Goal: Task Accomplishment & Management: Manage account settings

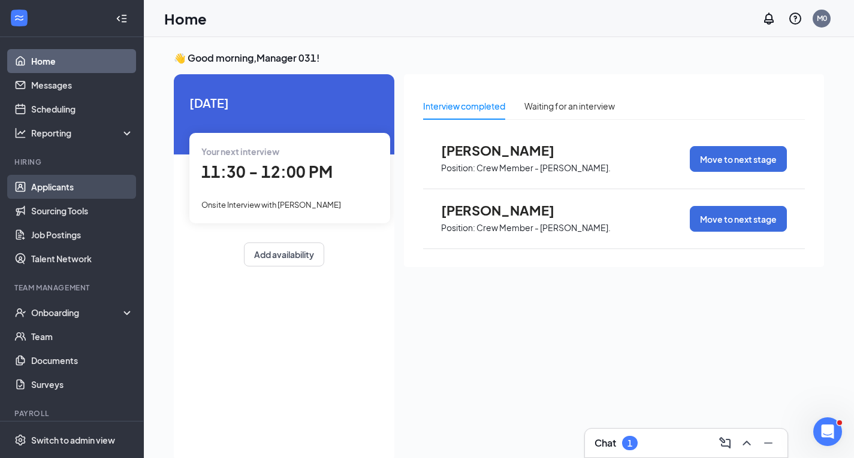
click at [61, 185] on link "Applicants" at bounding box center [82, 187] width 102 height 24
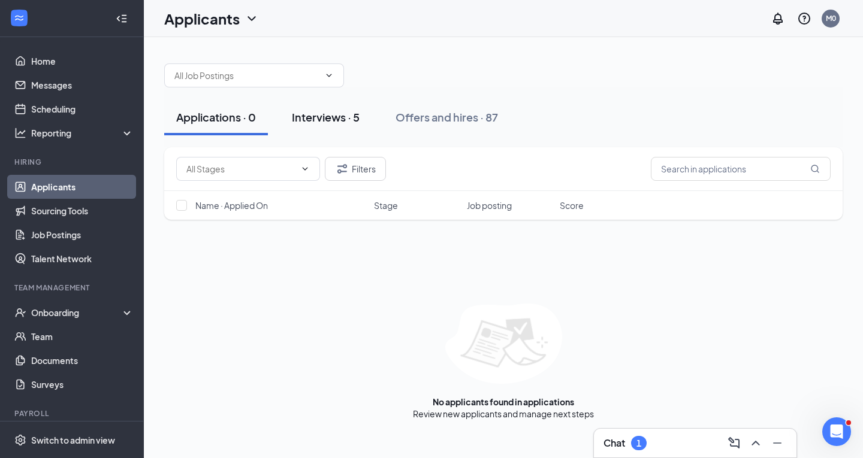
click at [291, 112] on button "Interviews · 5" at bounding box center [326, 117] width 92 height 36
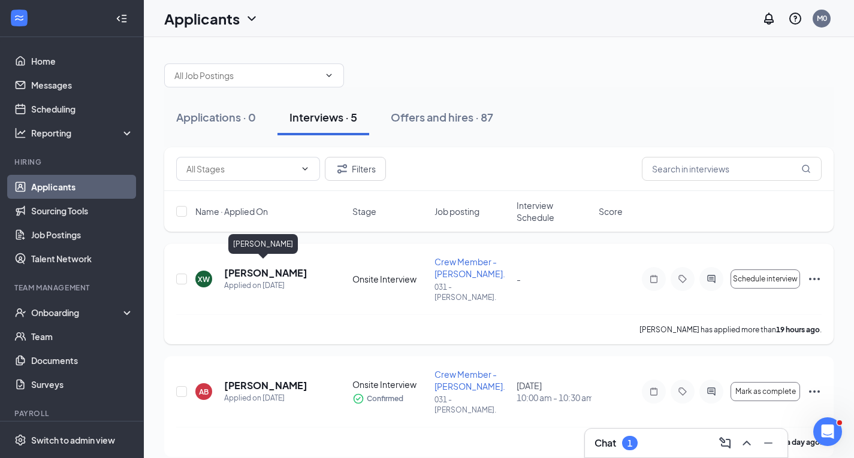
click at [228, 267] on h5 "[PERSON_NAME]" at bounding box center [265, 273] width 83 height 13
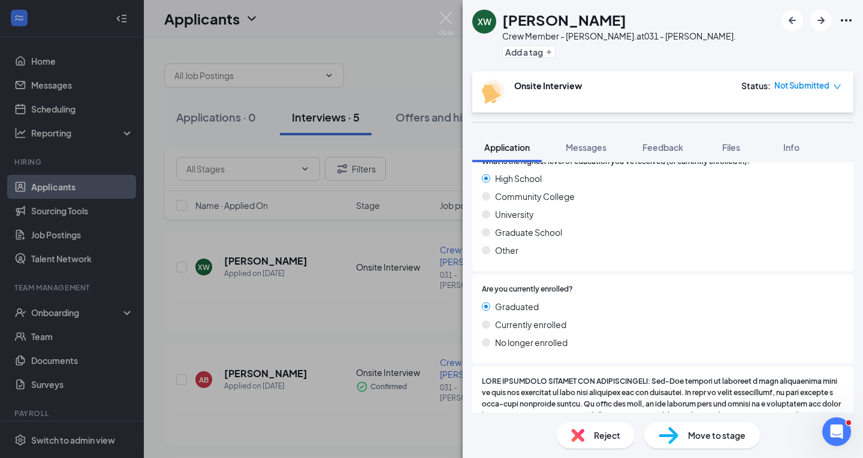
scroll to position [1240, 0]
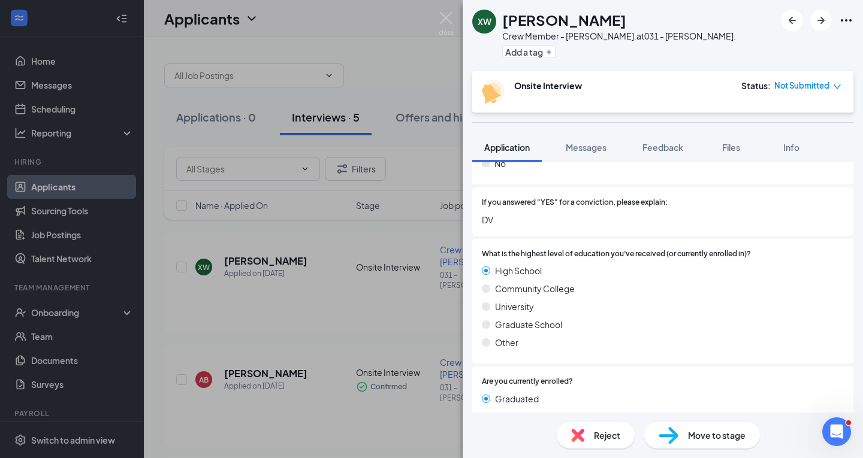
click at [443, 11] on div "XW [PERSON_NAME] Crew Member - [PERSON_NAME]. at 031 - [PERSON_NAME]. Add a tag…" at bounding box center [431, 229] width 863 height 458
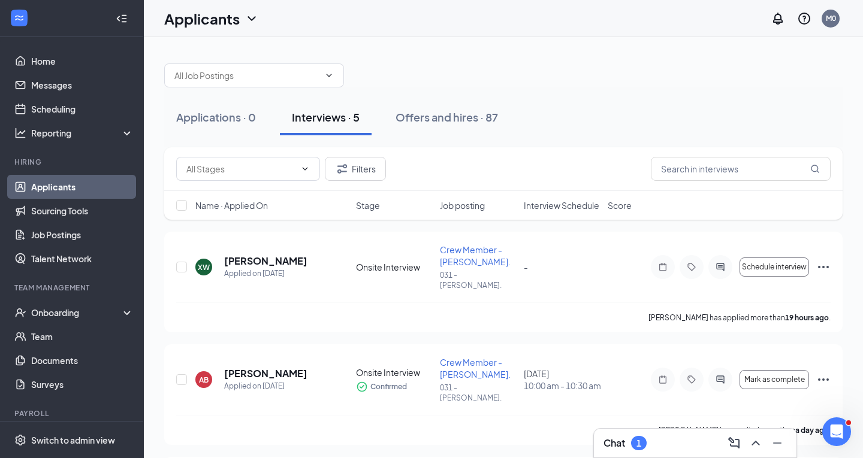
click at [439, 19] on div "Applicants M0" at bounding box center [503, 18] width 719 height 37
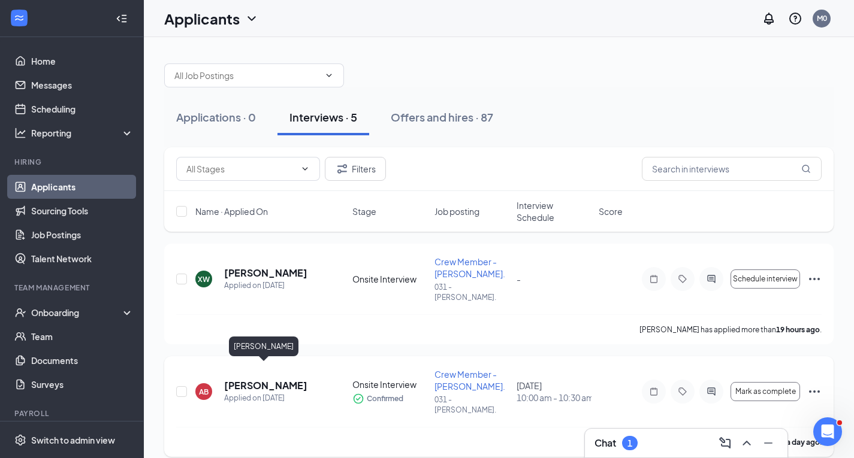
click at [285, 379] on h5 "[PERSON_NAME]" at bounding box center [265, 385] width 83 height 13
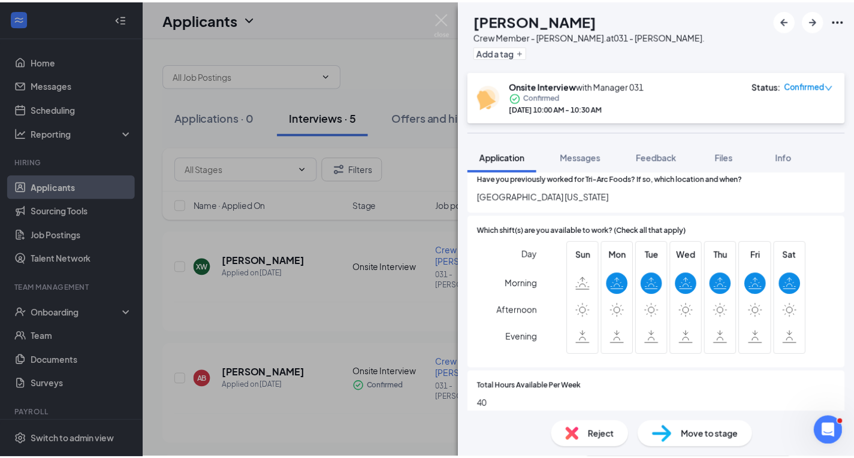
scroll to position [659, 0]
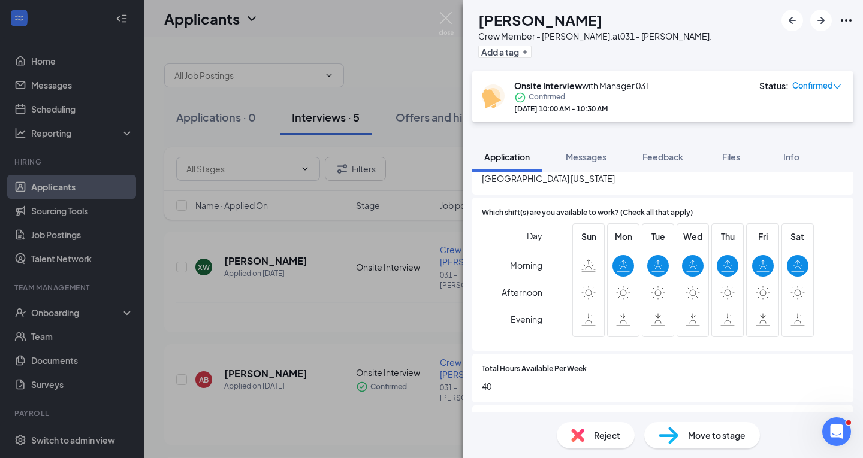
drag, startPoint x: 300, startPoint y: 246, endPoint x: 312, endPoint y: 243, distance: 12.9
click at [300, 246] on div "AB [PERSON_NAME] Crew Member - [PERSON_NAME]. at 031 - [PERSON_NAME]. Add a tag…" at bounding box center [431, 229] width 863 height 458
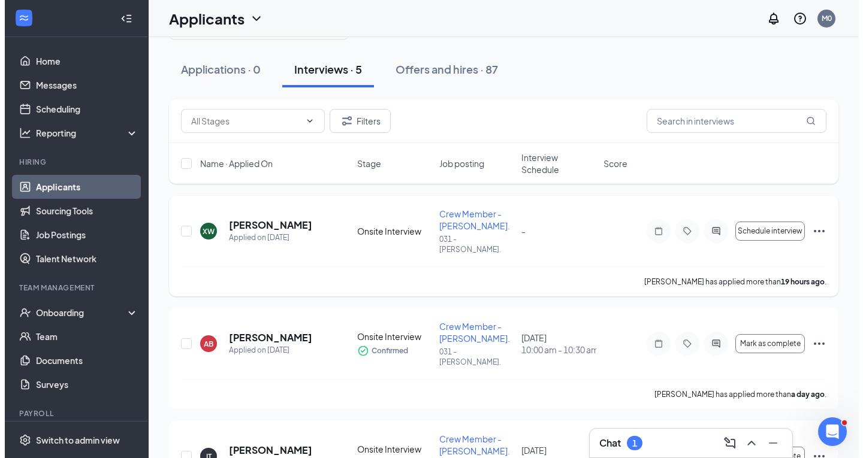
scroll to position [180, 0]
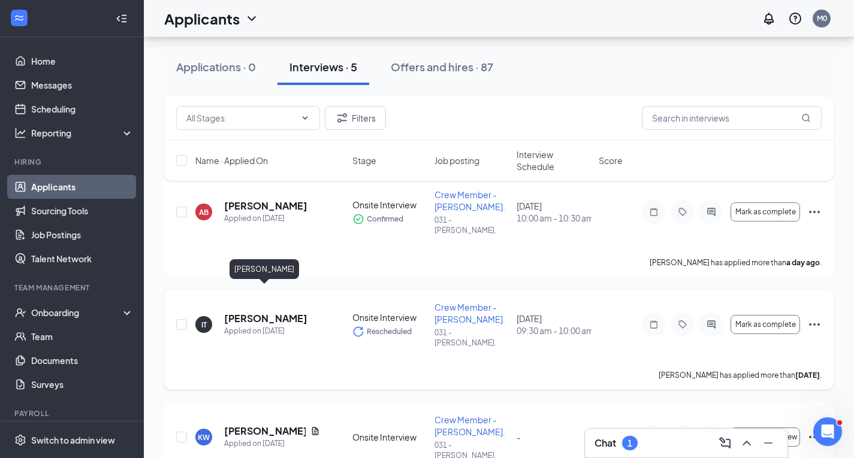
click at [289, 312] on h5 "[PERSON_NAME]" at bounding box center [265, 318] width 83 height 13
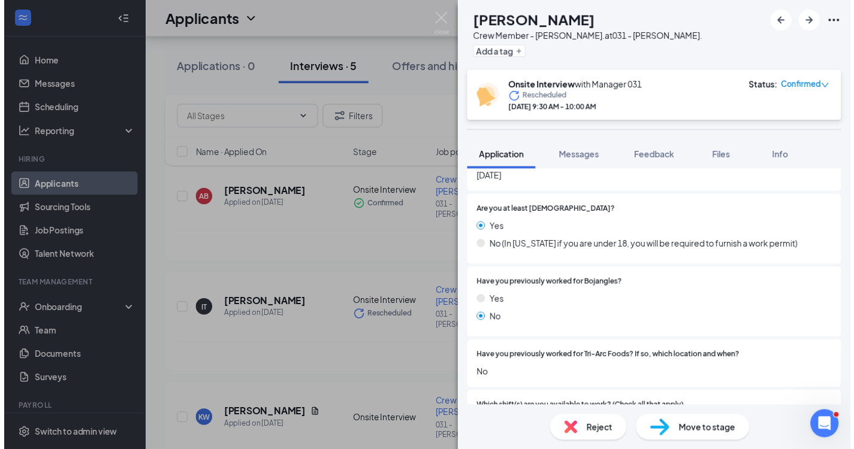
scroll to position [419, 0]
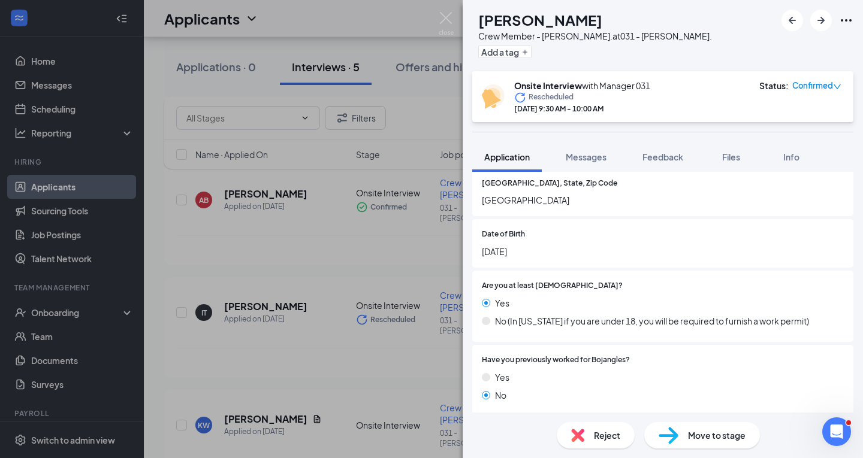
click at [436, 17] on div "IT [PERSON_NAME] Crew Member - [PERSON_NAME]. at 031 - [PERSON_NAME]. Add a tag…" at bounding box center [431, 229] width 863 height 458
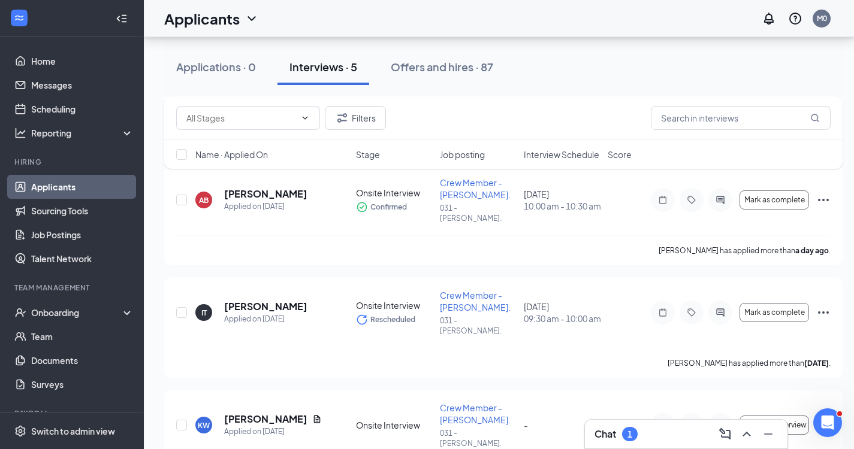
click at [447, 25] on div "Applicants M0" at bounding box center [499, 18] width 710 height 37
